Goal: Information Seeking & Learning: Check status

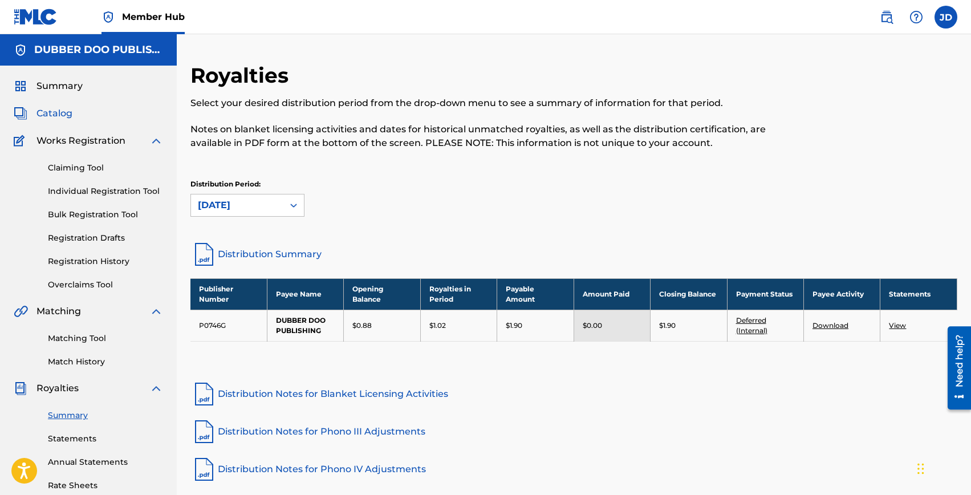
click at [50, 110] on span "Catalog" at bounding box center [55, 114] width 36 height 14
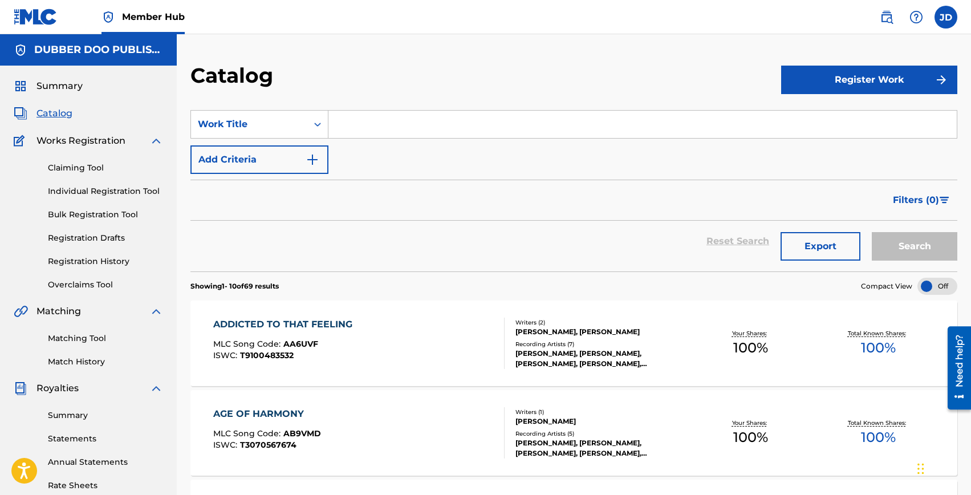
click at [358, 127] on input "Search Form" at bounding box center [643, 124] width 629 height 27
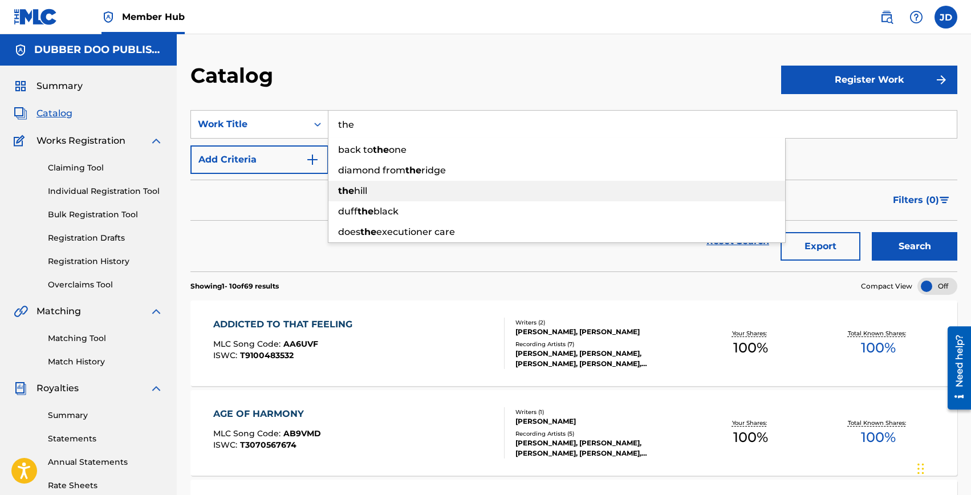
click at [360, 192] on span "hill" at bounding box center [360, 190] width 13 height 11
type input "the hill"
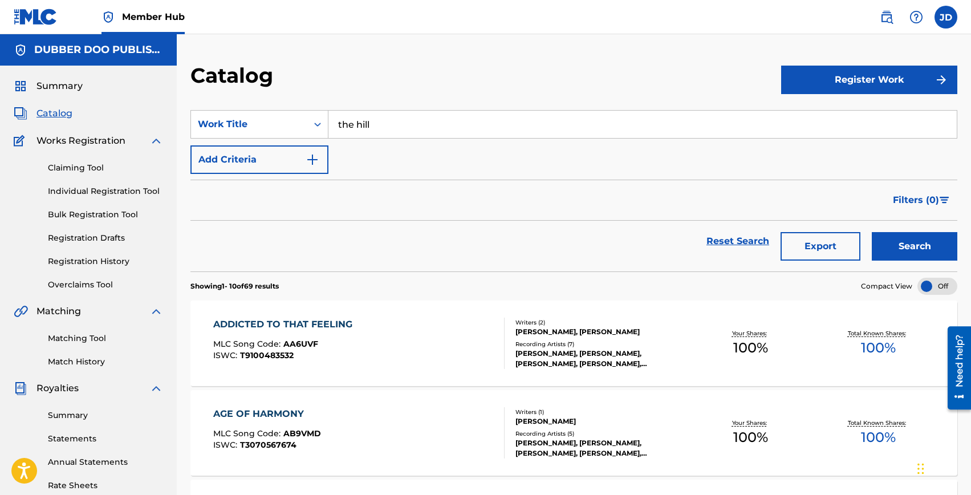
click at [872, 232] on button "Search" at bounding box center [915, 246] width 86 height 29
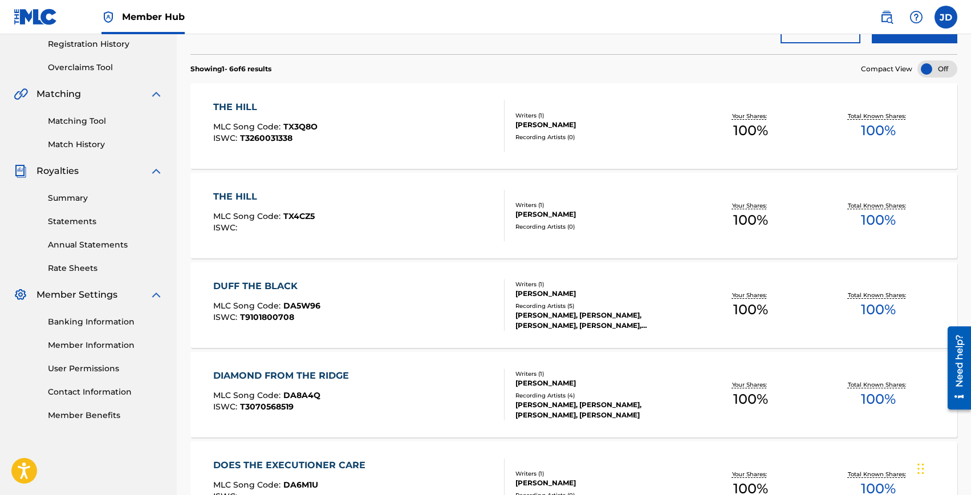
scroll to position [216, 0]
click at [556, 124] on div "JAMES RAYMOND DUFF" at bounding box center [601, 126] width 171 height 10
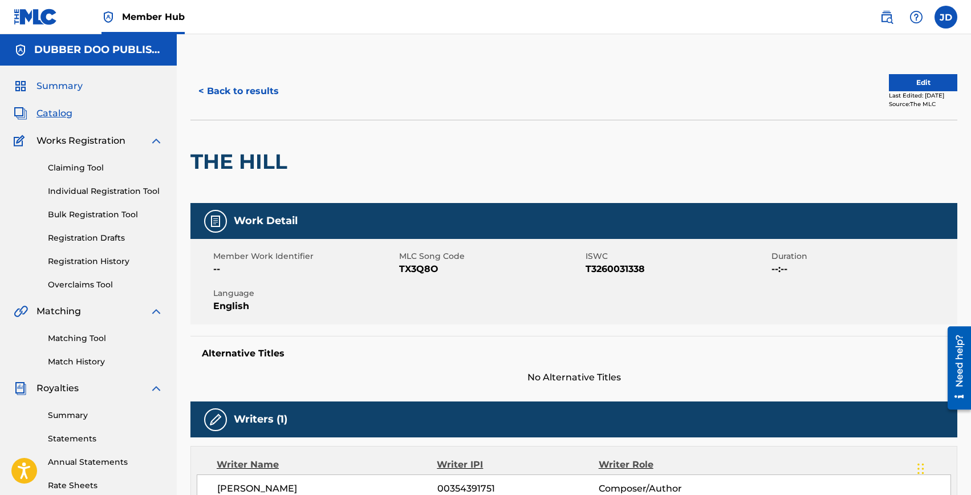
click at [48, 83] on span "Summary" at bounding box center [60, 86] width 46 height 14
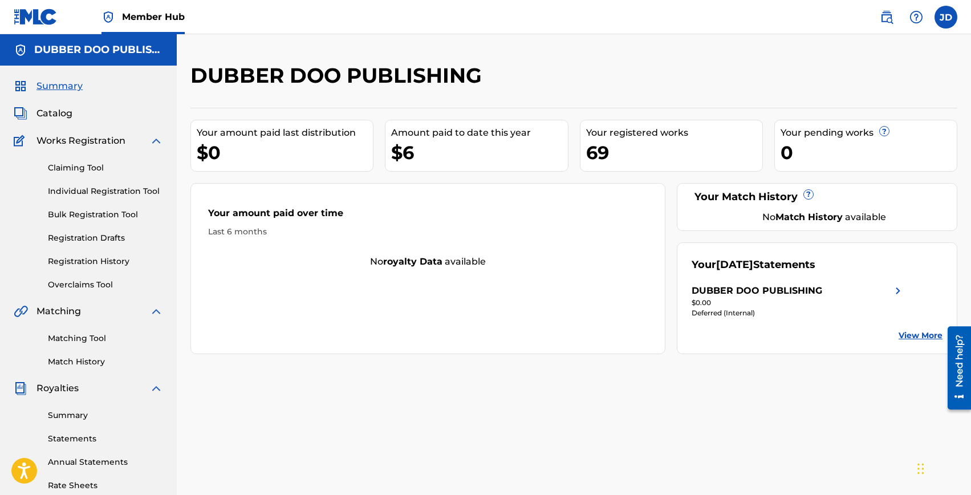
click at [885, 294] on div "DUBBER DOO PUBLISHING" at bounding box center [798, 291] width 213 height 14
click at [924, 334] on link "View More" at bounding box center [921, 336] width 44 height 12
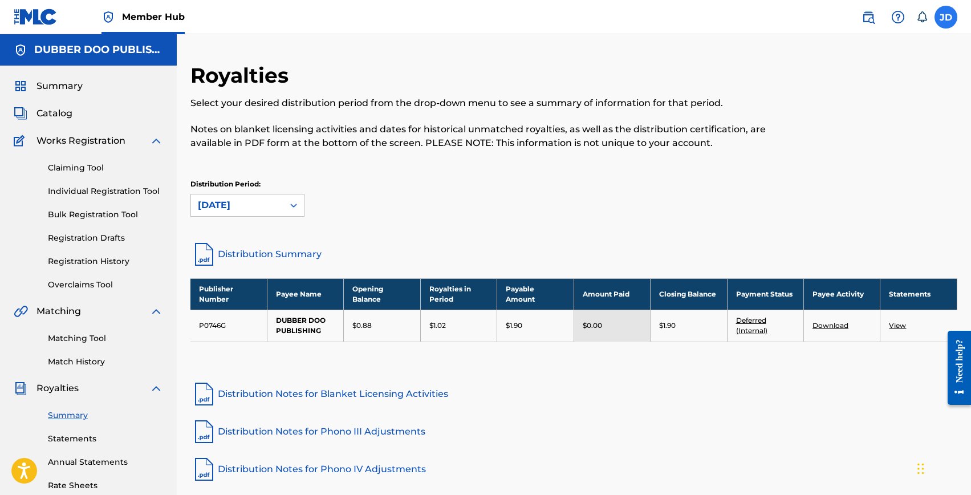
click at [943, 18] on label at bounding box center [946, 17] width 23 height 23
click at [946, 17] on input "[PERSON_NAME] [PERSON_NAME] [EMAIL_ADDRESS][DOMAIN_NAME] Notification Preferenc…" at bounding box center [946, 17] width 0 height 0
click at [831, 162] on p "Log out" at bounding box center [835, 161] width 27 height 10
click at [946, 17] on input "[PERSON_NAME] [PERSON_NAME] [EMAIL_ADDRESS][DOMAIN_NAME] Notification Preferenc…" at bounding box center [946, 17] width 0 height 0
